Goal: Register for event/course

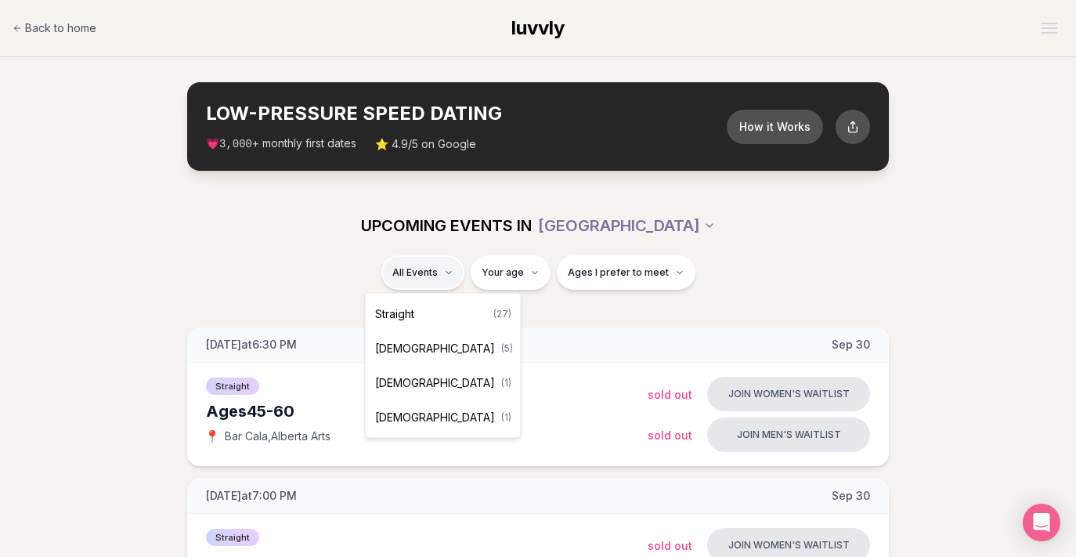
click at [422, 352] on span "[DEMOGRAPHIC_DATA]" at bounding box center [435, 349] width 120 height 16
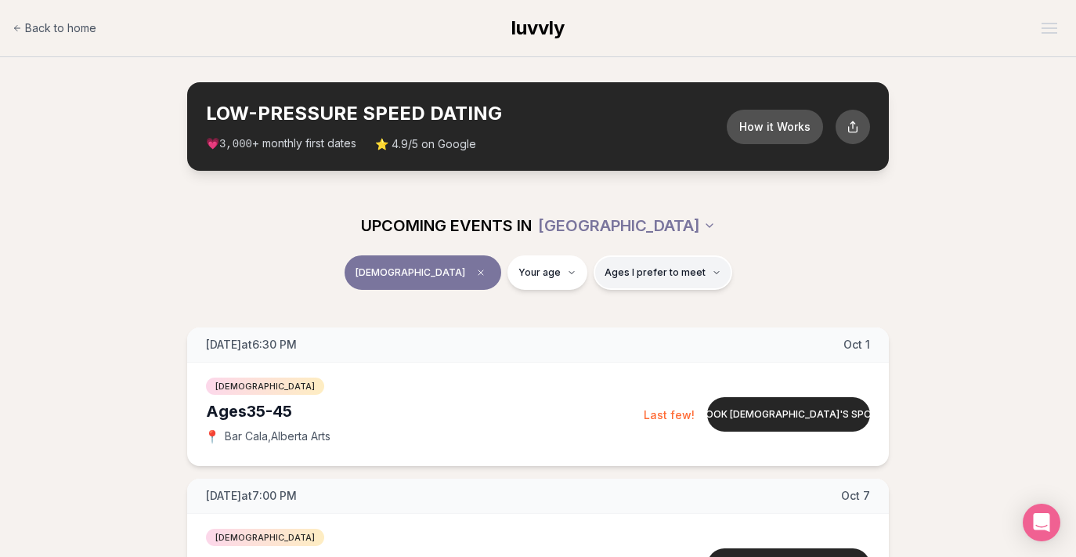
click at [614, 285] on button "Ages I prefer to meet" at bounding box center [663, 272] width 139 height 34
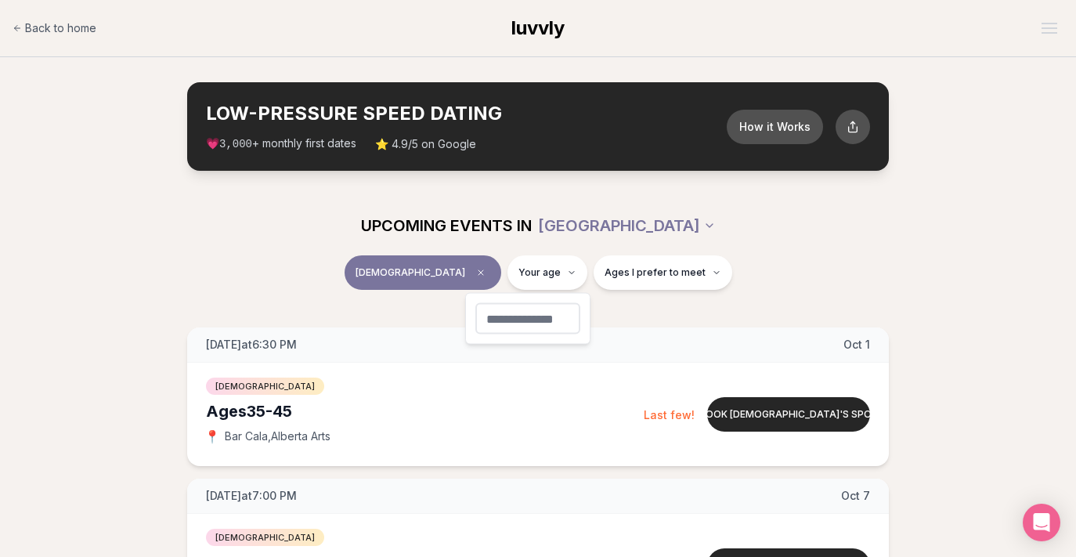
type input "**"
